Goal: Share content

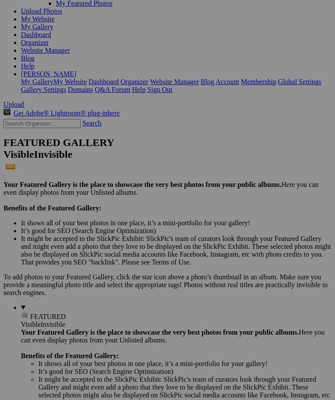
scroll to position [76, 0]
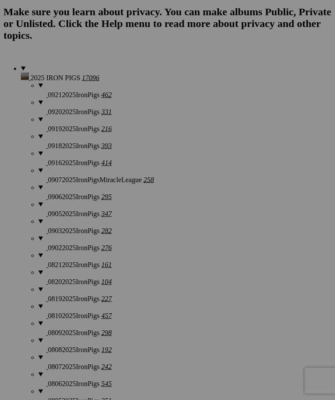
scroll to position [812, 0]
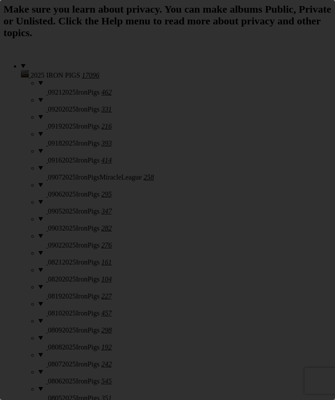
scroll to position [0, 0]
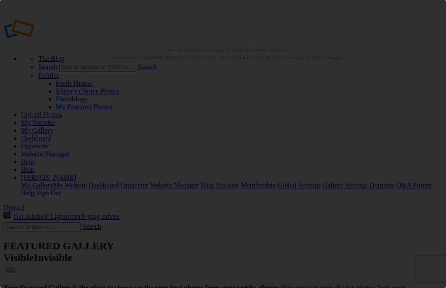
click at [334, 209] on div "Share Album ×" at bounding box center [223, 144] width 446 height 288
click at [334, 208] on div "Share Album ×" at bounding box center [223, 144] width 446 height 288
click at [334, 194] on div "Share Album ×" at bounding box center [223, 144] width 446 height 288
click at [334, 190] on div "Share Album ×" at bounding box center [223, 144] width 446 height 288
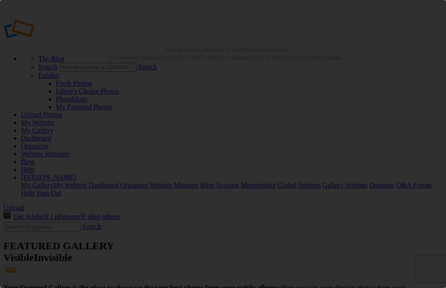
click at [334, 169] on div "Share Album ×" at bounding box center [223, 144] width 446 height 288
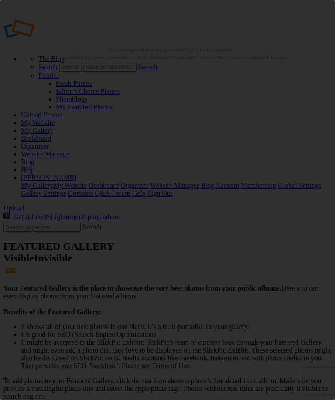
click at [302, 235] on div "Share Album ×" at bounding box center [167, 200] width 335 height 400
click at [306, 106] on div "Share Album ×" at bounding box center [167, 200] width 335 height 400
click at [308, 148] on div "Share Album ×" at bounding box center [167, 200] width 335 height 400
click at [331, 233] on div "Share Album ×" at bounding box center [167, 200] width 335 height 400
click at [311, 256] on div "Share Album ×" at bounding box center [167, 200] width 335 height 400
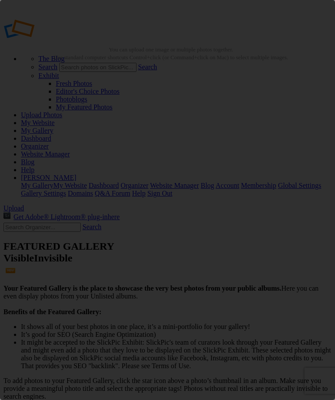
click at [311, 256] on div "Share Album ×" at bounding box center [167, 200] width 335 height 400
click at [309, 259] on div "Share Album ×" at bounding box center [167, 200] width 335 height 400
click at [315, 252] on div "Share Album ×" at bounding box center [167, 200] width 335 height 400
click at [315, 251] on div "Share Album ×" at bounding box center [167, 200] width 335 height 400
click at [317, 243] on div "Share Album ×" at bounding box center [167, 200] width 335 height 400
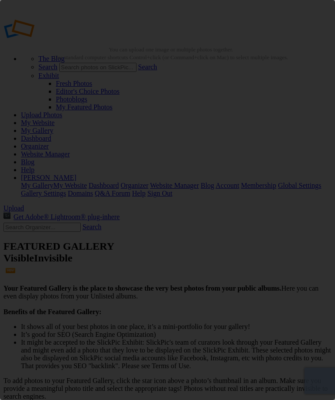
click at [307, 55] on div "Share Album ×" at bounding box center [167, 200] width 335 height 400
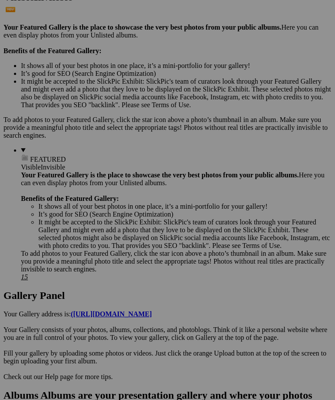
scroll to position [266, 0]
